Goal: Transaction & Acquisition: Purchase product/service

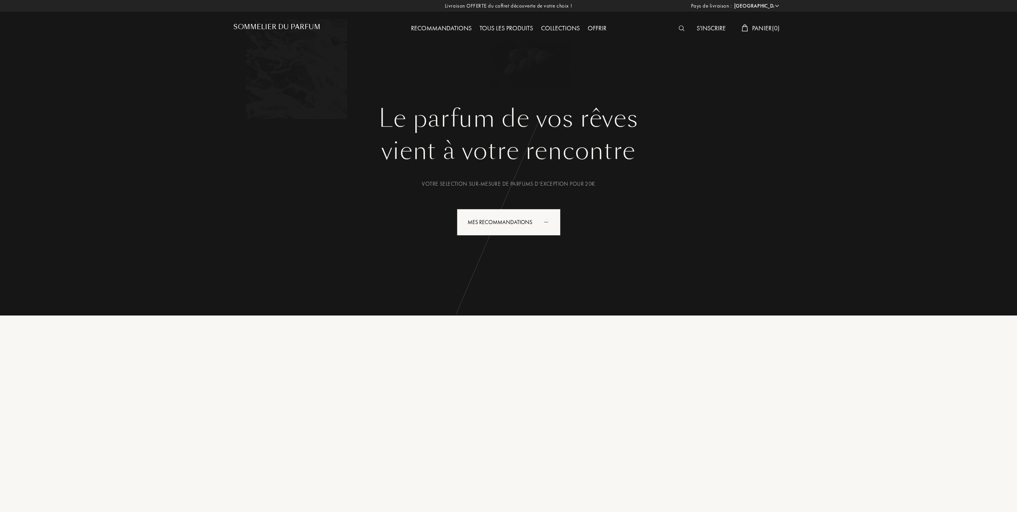
select select "FR"
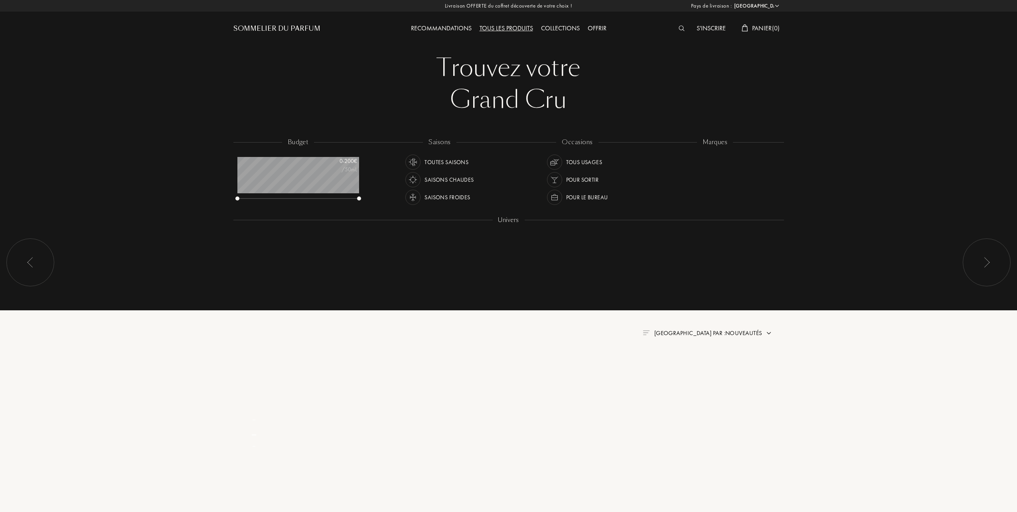
select select "FR"
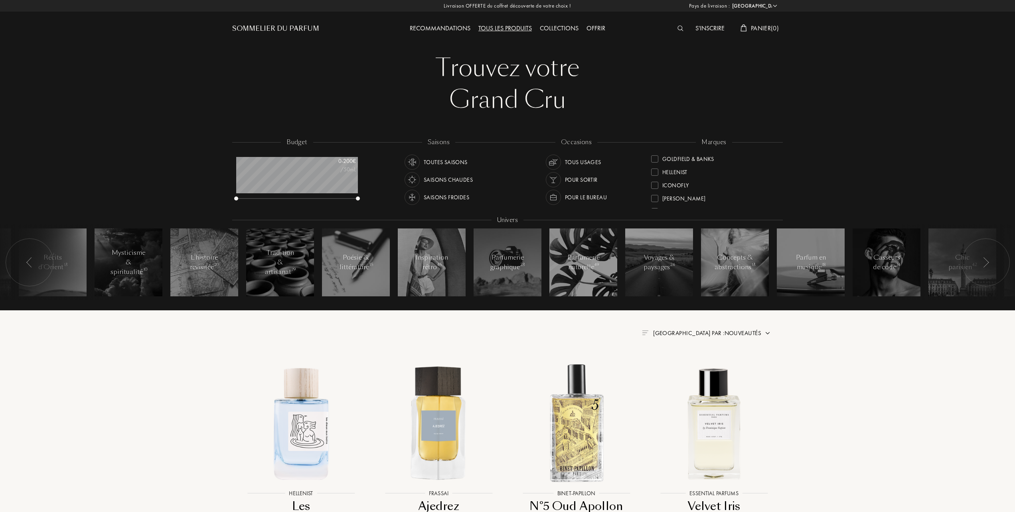
scroll to position [106, 0]
click at [657, 194] on div at bounding box center [654, 197] width 7 height 7
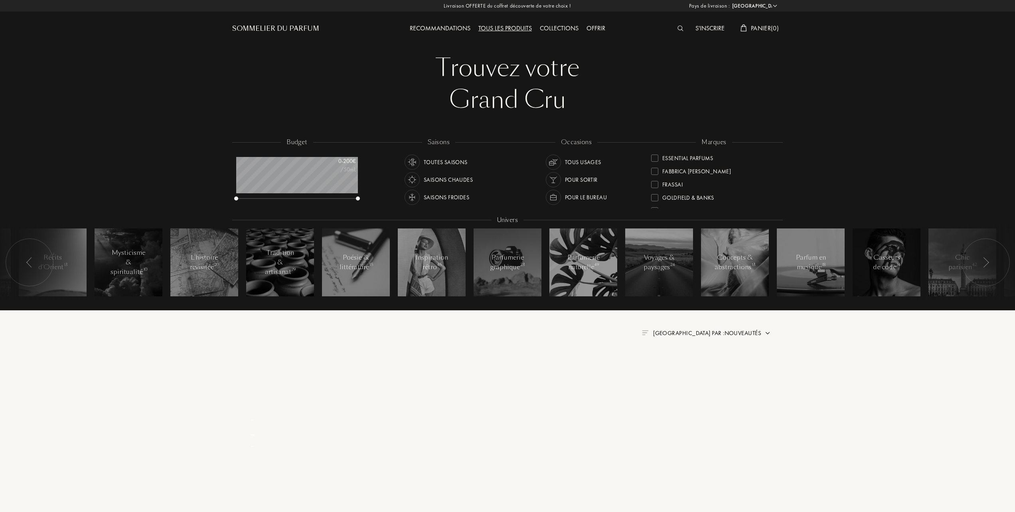
scroll to position [0, 0]
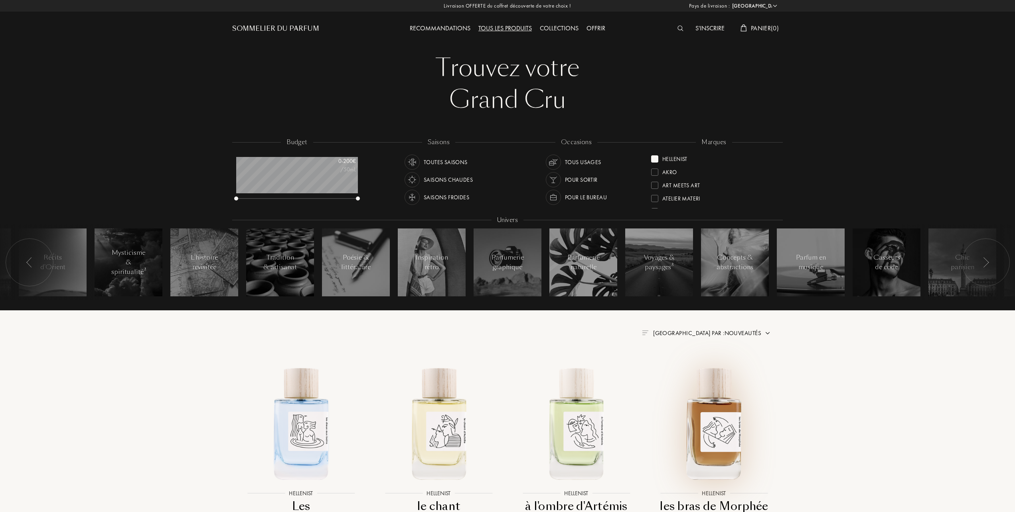
click at [712, 431] on img at bounding box center [714, 422] width 124 height 124
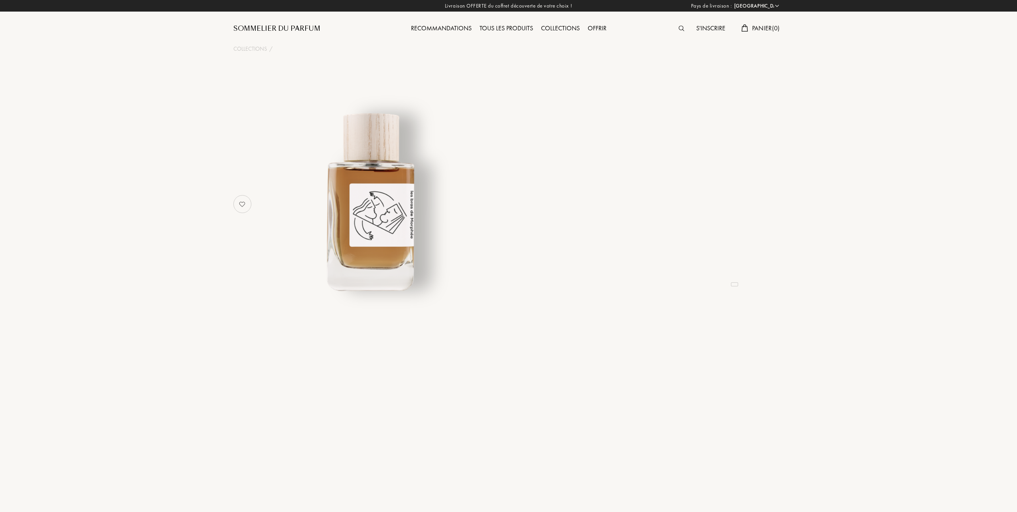
select select "FR"
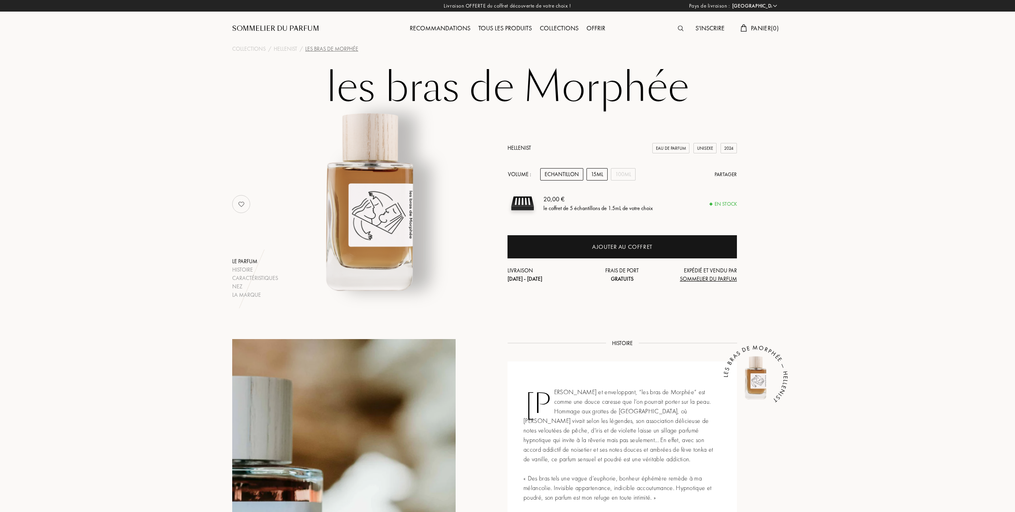
click at [599, 172] on div "15mL" at bounding box center [597, 174] width 21 height 12
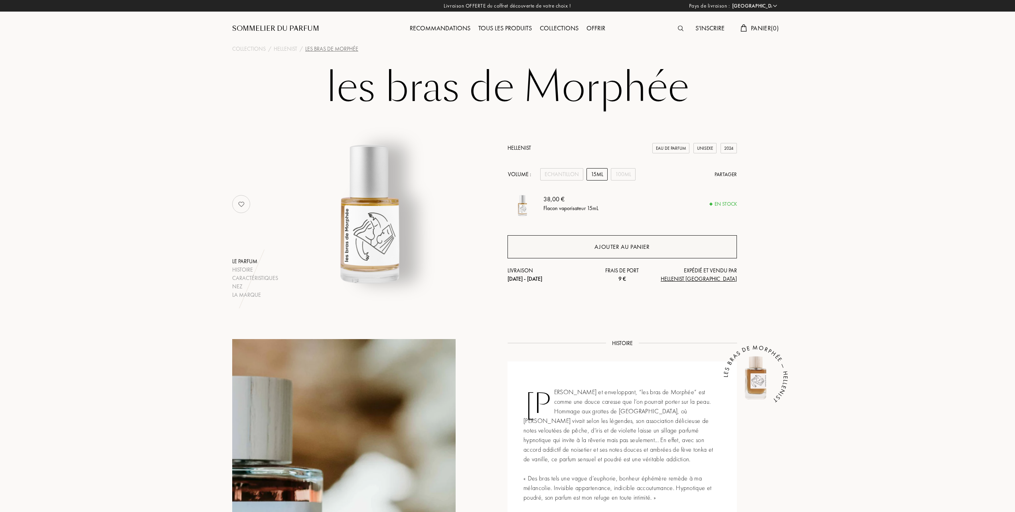
click at [614, 246] on div "Ajouter au panier" at bounding box center [622, 246] width 55 height 9
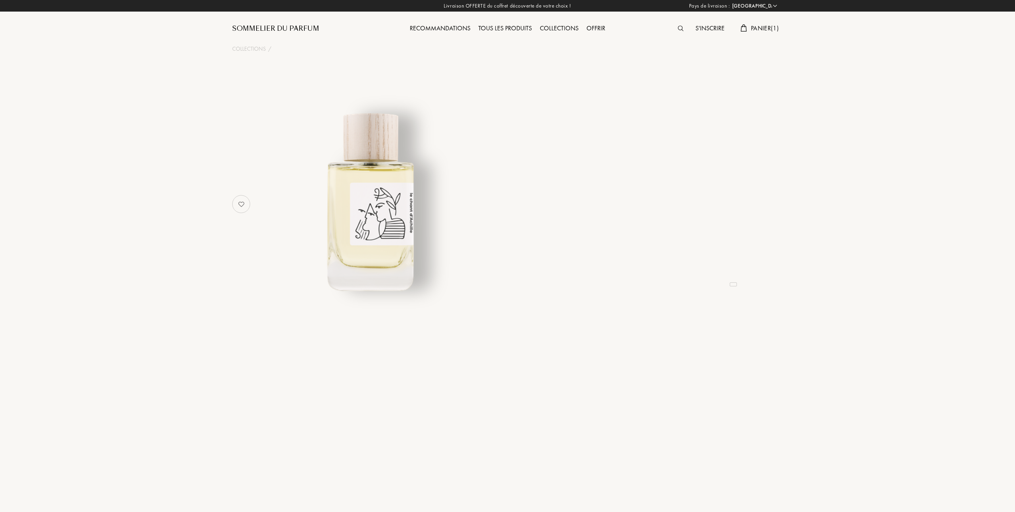
select select "FR"
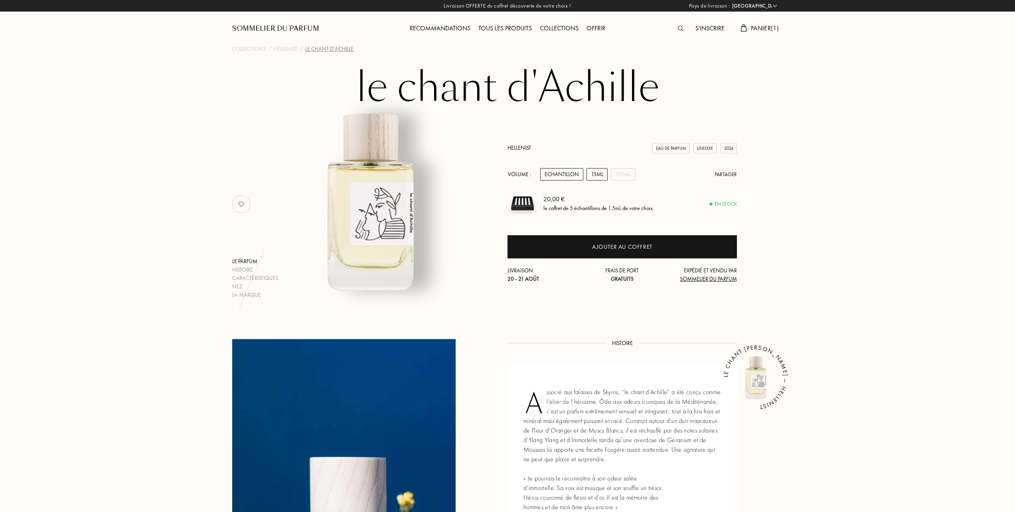
click at [599, 173] on div "15mL" at bounding box center [597, 174] width 21 height 12
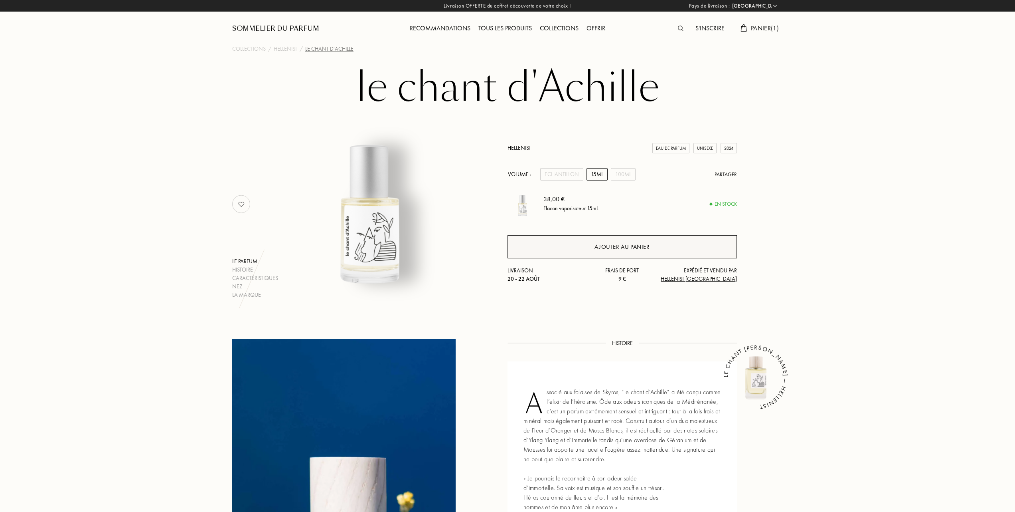
click at [620, 249] on div "Ajouter au panier" at bounding box center [622, 246] width 55 height 9
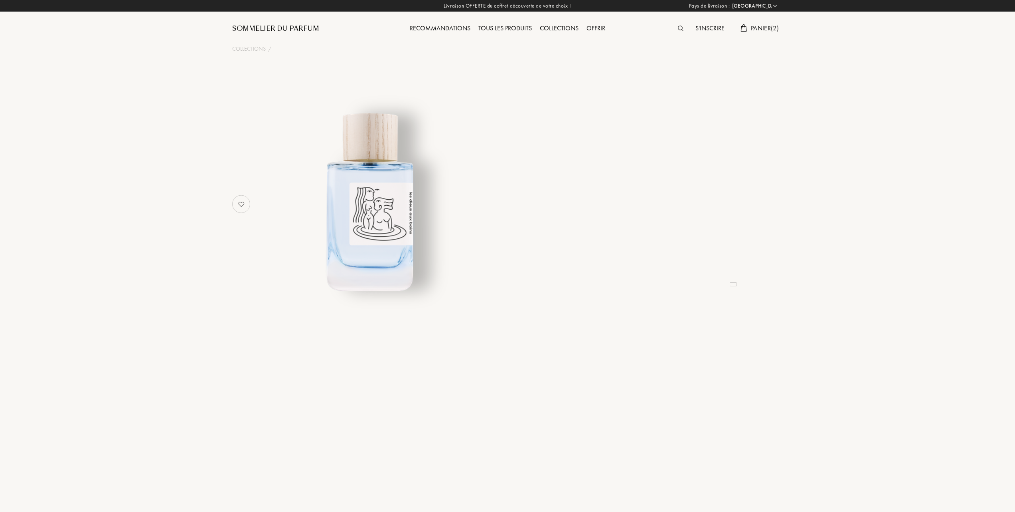
select select "FR"
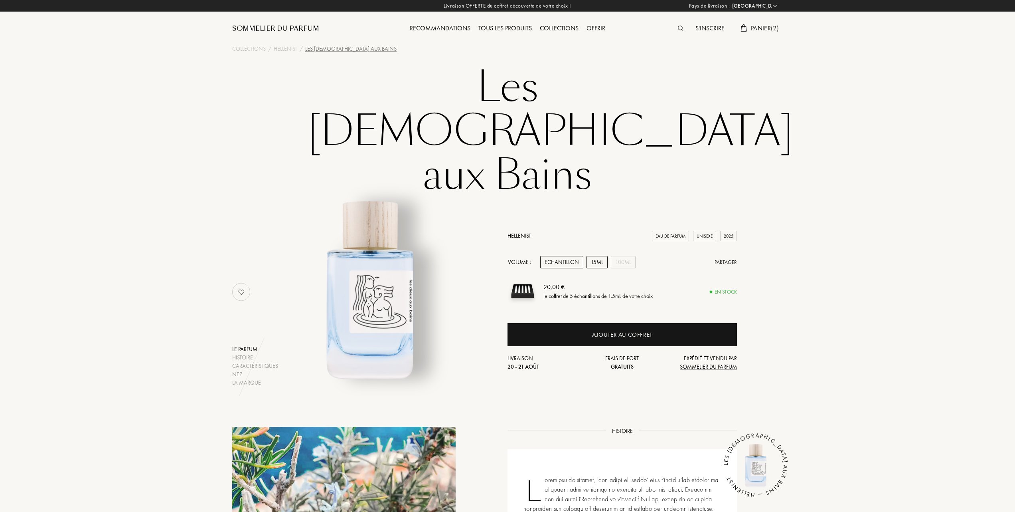
click at [593, 256] on div "15mL" at bounding box center [597, 262] width 21 height 12
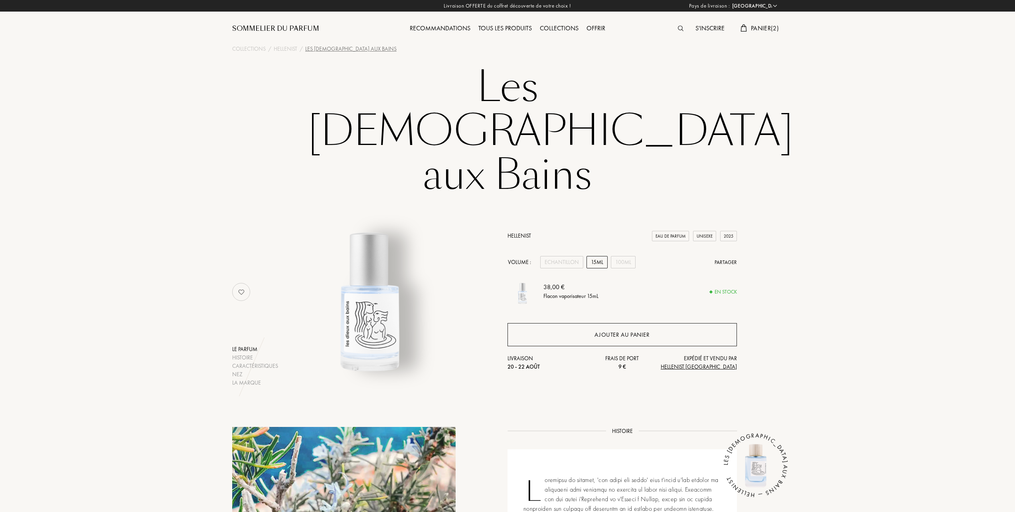
click at [604, 330] on div "Ajouter au panier" at bounding box center [622, 334] width 55 height 9
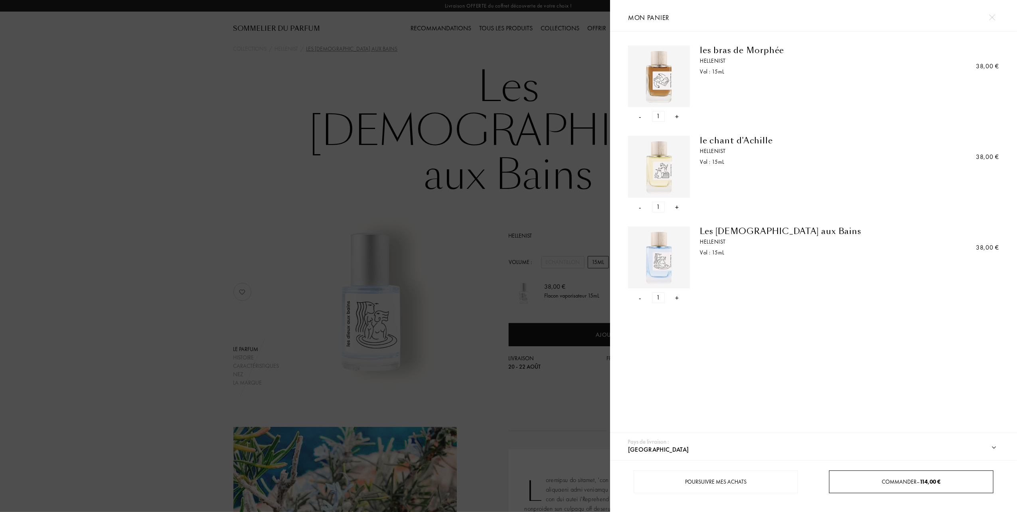
click at [886, 478] on span "Commander – 114,00 €" at bounding box center [911, 481] width 59 height 7
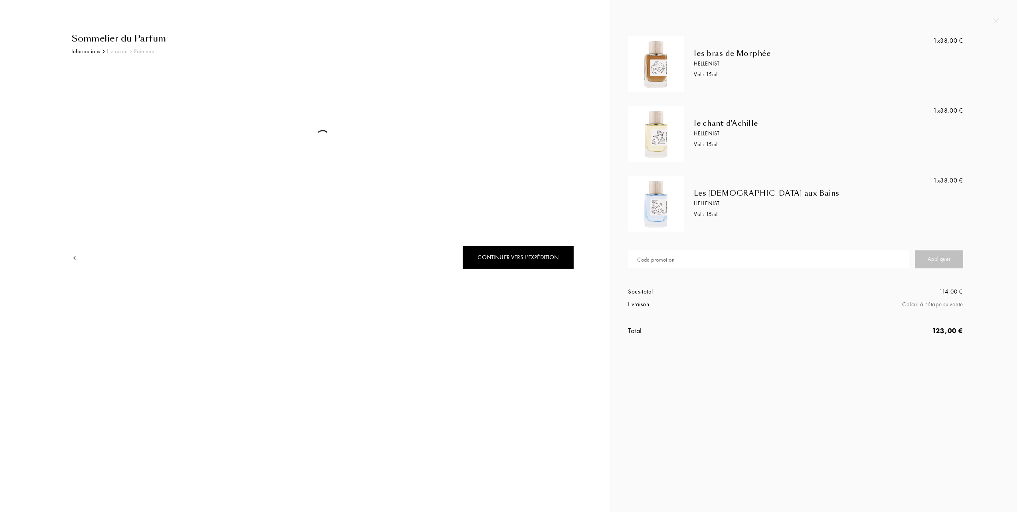
select select "FR"
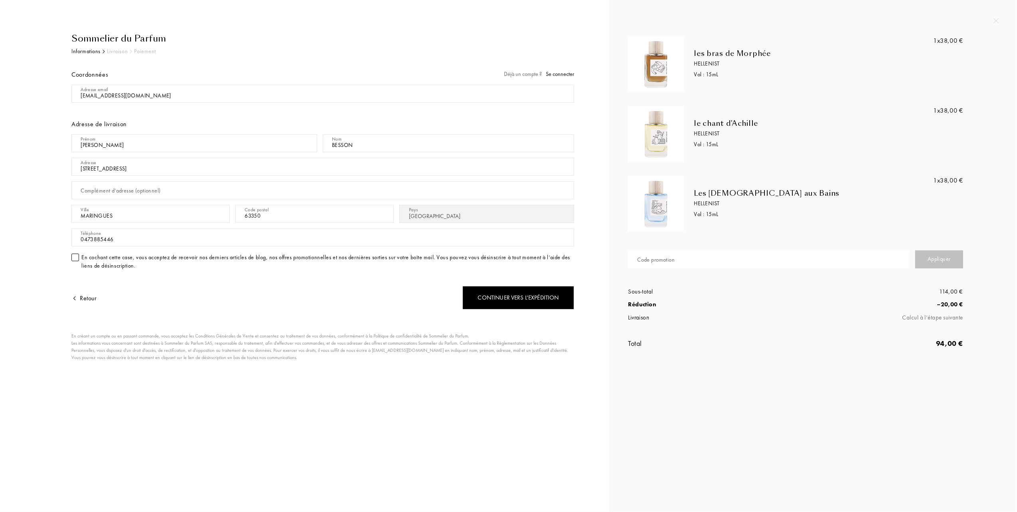
click at [668, 259] on div "Code promotion" at bounding box center [656, 259] width 38 height 8
type input "84XGF-HZJNM"
click at [929, 257] on div "Appliquer" at bounding box center [940, 259] width 48 height 18
click at [530, 299] on div "Continuer vers l’expédition" at bounding box center [519, 298] width 112 height 24
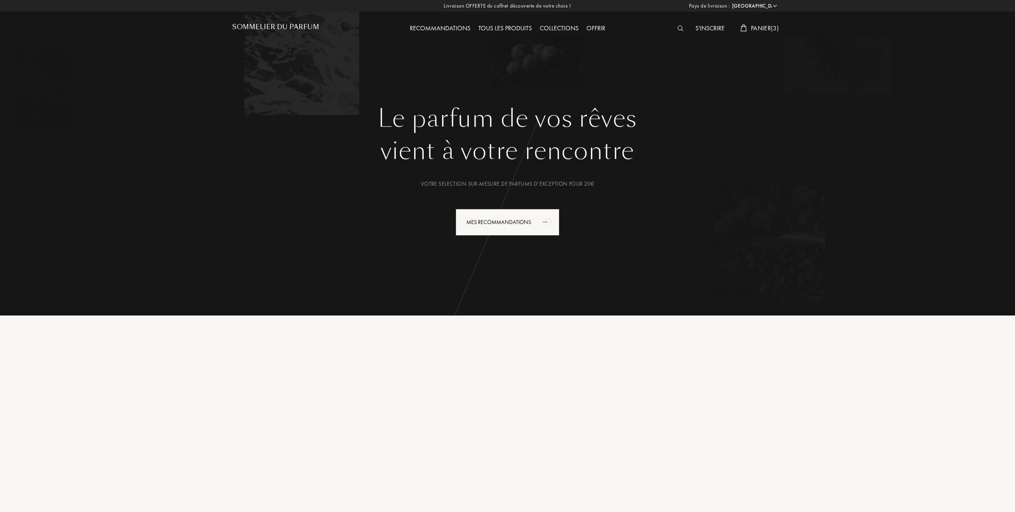
select select "FR"
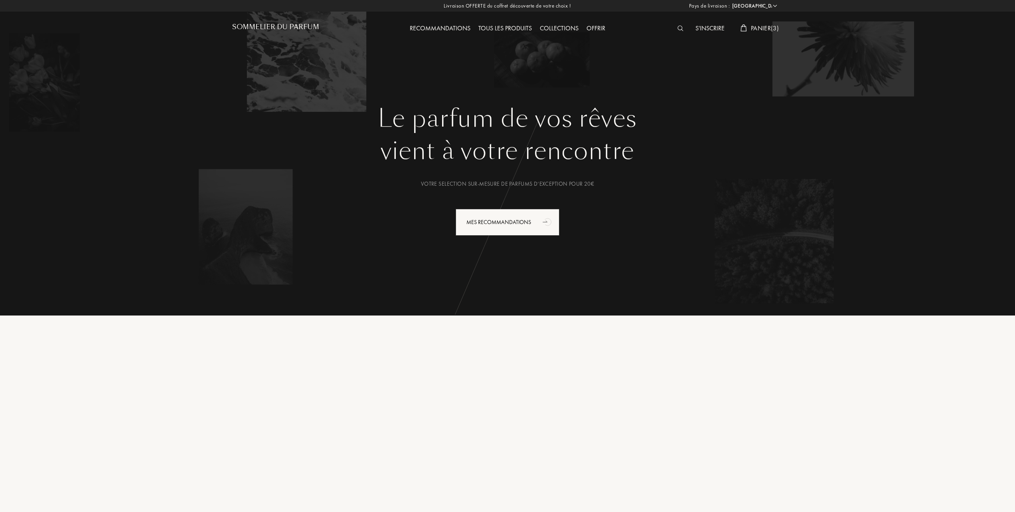
click at [772, 26] on span "Panier ( 3 )" at bounding box center [765, 28] width 28 height 8
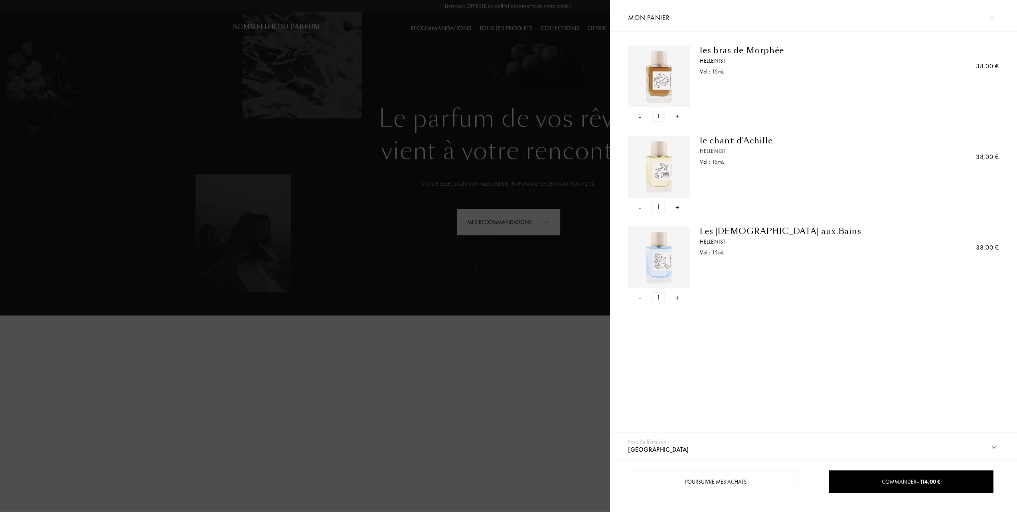
click at [641, 117] on div "-" at bounding box center [640, 116] width 2 height 11
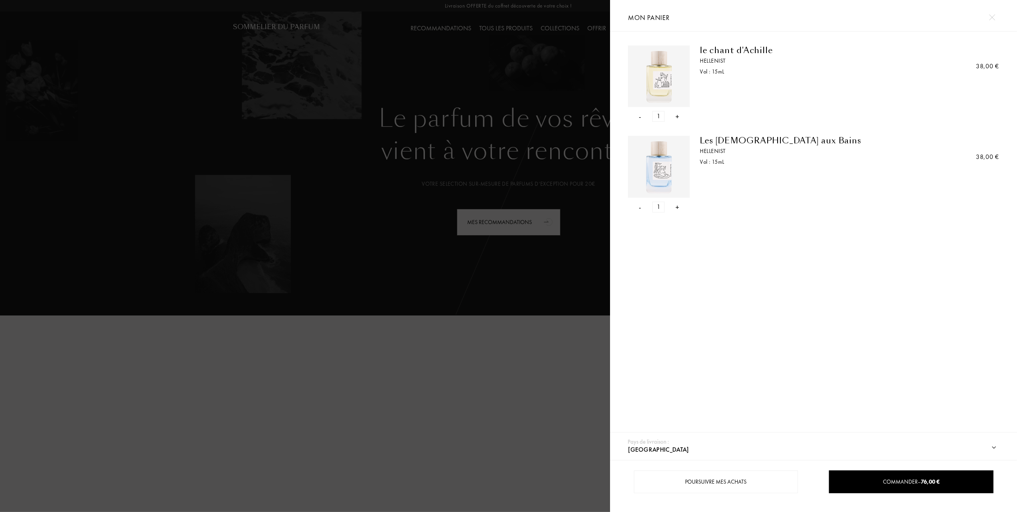
click at [639, 118] on div "-" at bounding box center [640, 116] width 2 height 11
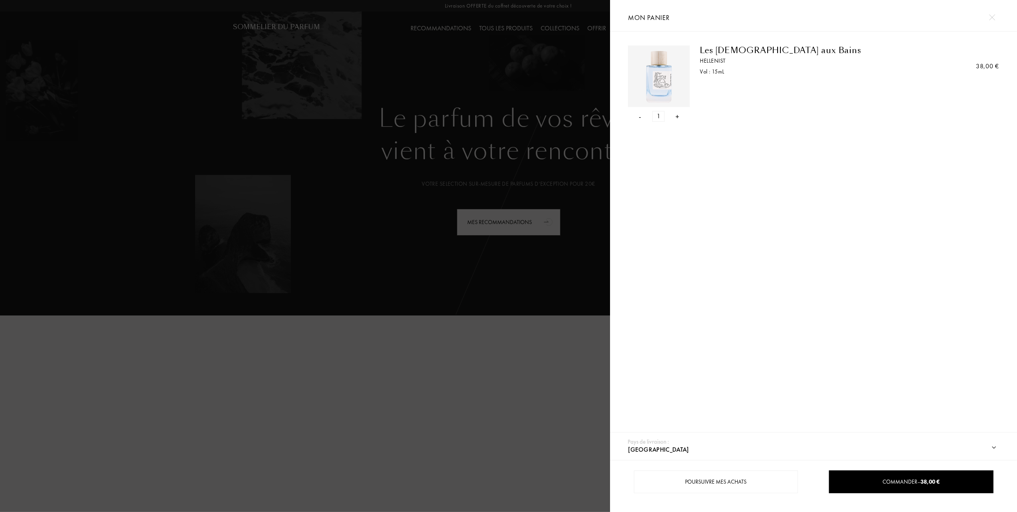
click at [640, 117] on div "-" at bounding box center [640, 116] width 2 height 11
